Goal: Information Seeking & Learning: Learn about a topic

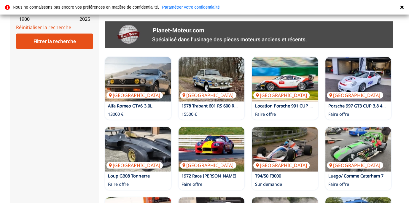
scroll to position [307, 0]
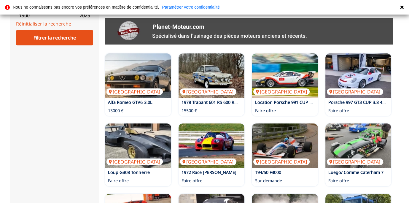
click at [99, 166] on div "close Circuit Endurance Sprint Dragsters Drift Montagne Courses de Côte Rallye …" at bounding box center [204, 36] width 389 height 592
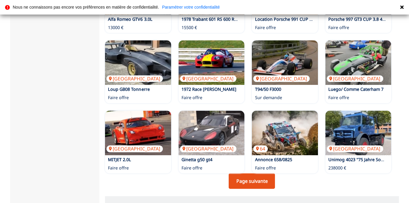
scroll to position [380, 0]
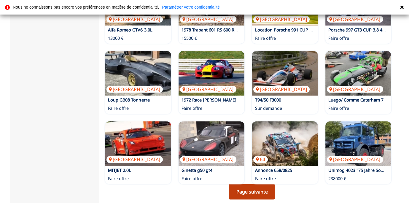
click at [237, 184] on link "Page suivante" at bounding box center [252, 191] width 46 height 15
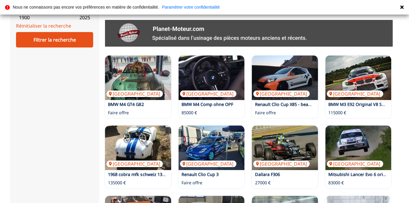
scroll to position [304, 0]
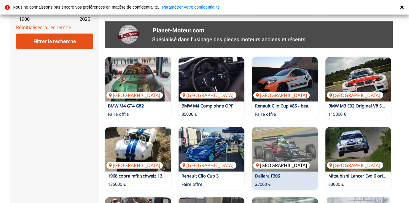
click at [280, 127] on img at bounding box center [285, 149] width 66 height 45
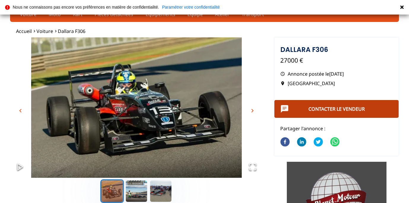
scroll to position [13, 0]
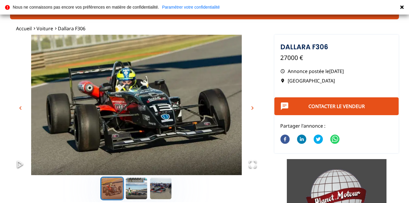
click at [252, 108] on span "chevron_right" at bounding box center [252, 107] width 7 height 7
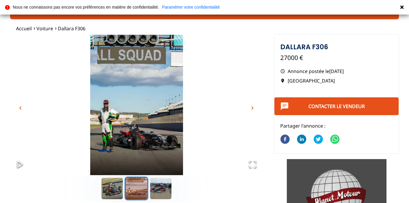
click at [252, 108] on span "chevron_right" at bounding box center [252, 107] width 7 height 7
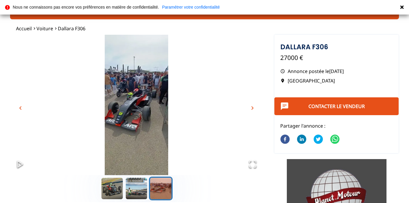
click at [252, 108] on span "chevron_right" at bounding box center [252, 107] width 7 height 7
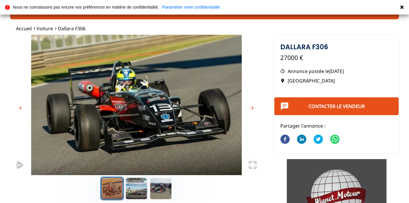
click at [252, 108] on span "chevron_right" at bounding box center [252, 107] width 7 height 7
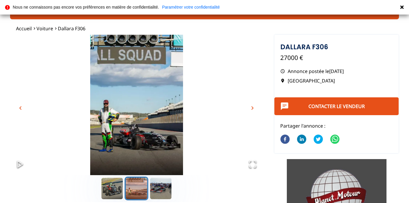
click at [250, 105] on span "chevron_right" at bounding box center [252, 107] width 7 height 7
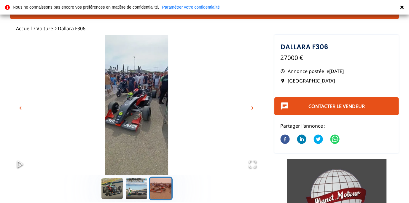
click at [118, 117] on img "Go to Slide 3" at bounding box center [136, 105] width 253 height 140
click at [139, 91] on img "Go to Slide 3" at bounding box center [136, 105] width 253 height 140
click at [251, 108] on span "chevron_right" at bounding box center [252, 107] width 7 height 7
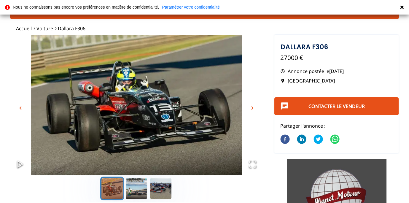
click at [251, 108] on span "chevron_right" at bounding box center [252, 107] width 7 height 7
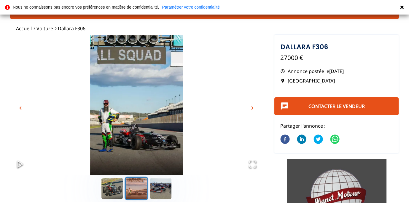
click at [251, 108] on span "chevron_right" at bounding box center [252, 107] width 7 height 7
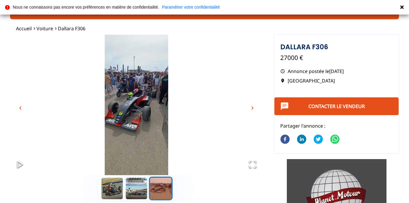
click at [251, 108] on span "chevron_right" at bounding box center [252, 107] width 7 height 7
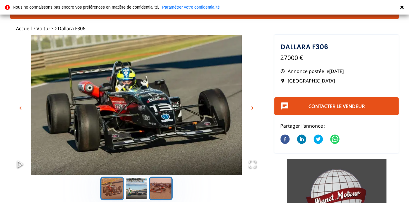
click at [155, 191] on button "Go to Slide 3" at bounding box center [161, 189] width 24 height 24
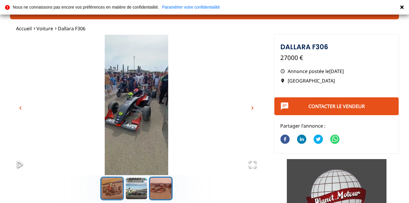
click at [112, 186] on button "Go to Slide 1" at bounding box center [112, 189] width 24 height 24
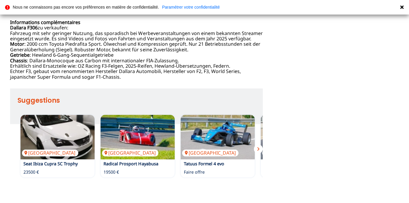
scroll to position [316, 0]
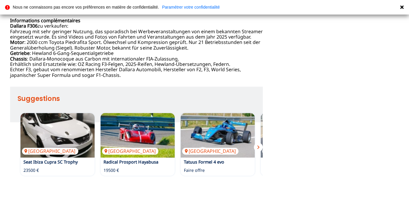
click at [260, 149] on span "chevron_right" at bounding box center [258, 147] width 7 height 7
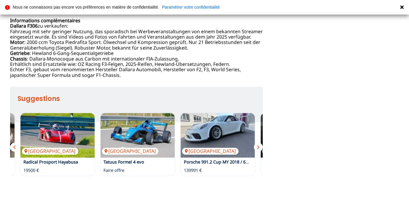
click at [260, 149] on span "chevron_right" at bounding box center [258, 147] width 7 height 7
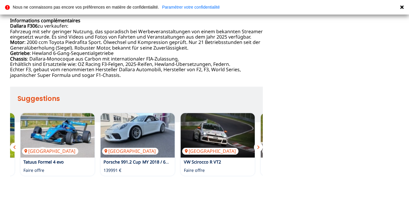
click at [260, 149] on span "chevron_right" at bounding box center [258, 147] width 7 height 7
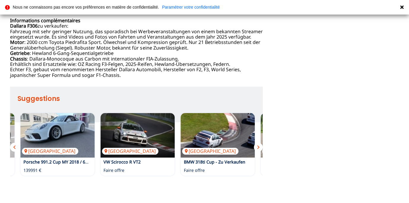
click at [260, 149] on span "chevron_right" at bounding box center [258, 147] width 7 height 7
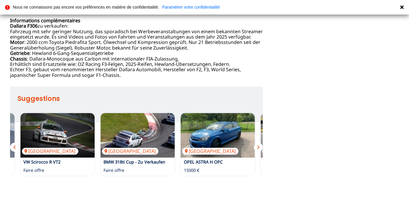
click at [260, 149] on span "chevron_right" at bounding box center [258, 147] width 7 height 7
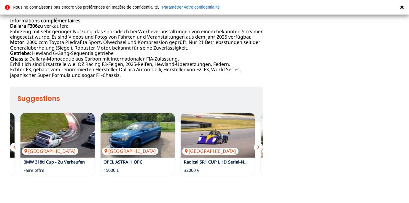
click at [260, 149] on span "chevron_right" at bounding box center [258, 147] width 7 height 7
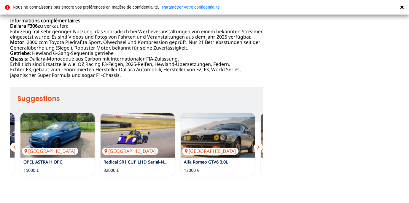
click at [260, 149] on span "chevron_right" at bounding box center [258, 147] width 7 height 7
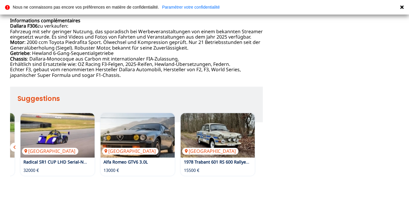
click at [260, 149] on div "Allemagne Seat Ibiza Cupra SC Trophy 23500 € Suisse Radical Prosport Hayabusa 1…" at bounding box center [136, 144] width 253 height 69
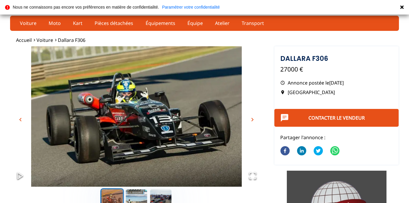
scroll to position [0, 0]
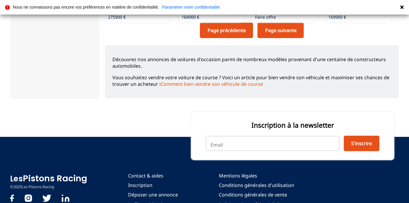
scroll to position [546, 0]
